Goal: Browse casually

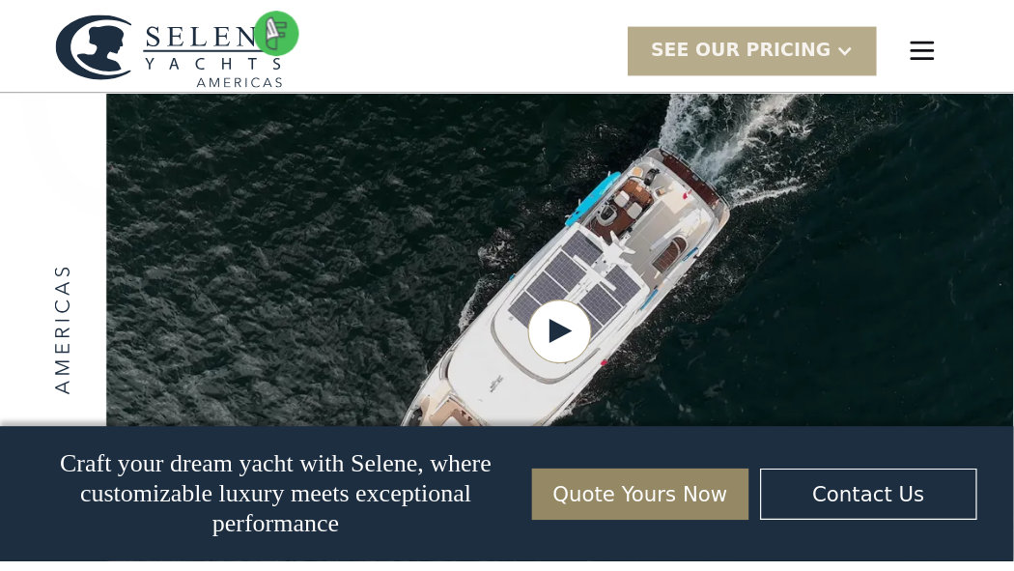
scroll to position [2729, 0]
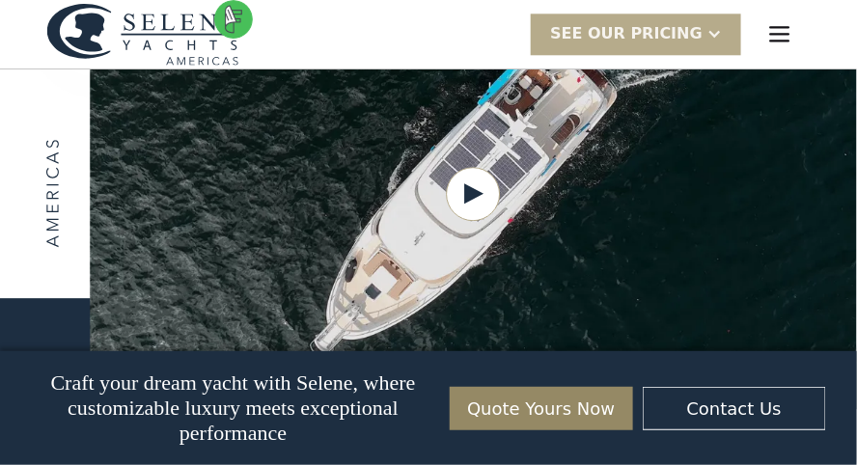
click at [353, 313] on img at bounding box center [188, 143] width 377 height 953
click at [350, 313] on img at bounding box center [188, 143] width 377 height 953
drag, startPoint x: 584, startPoint y: 310, endPoint x: 570, endPoint y: 317, distance: 16.0
